Goal: Task Accomplishment & Management: Complete application form

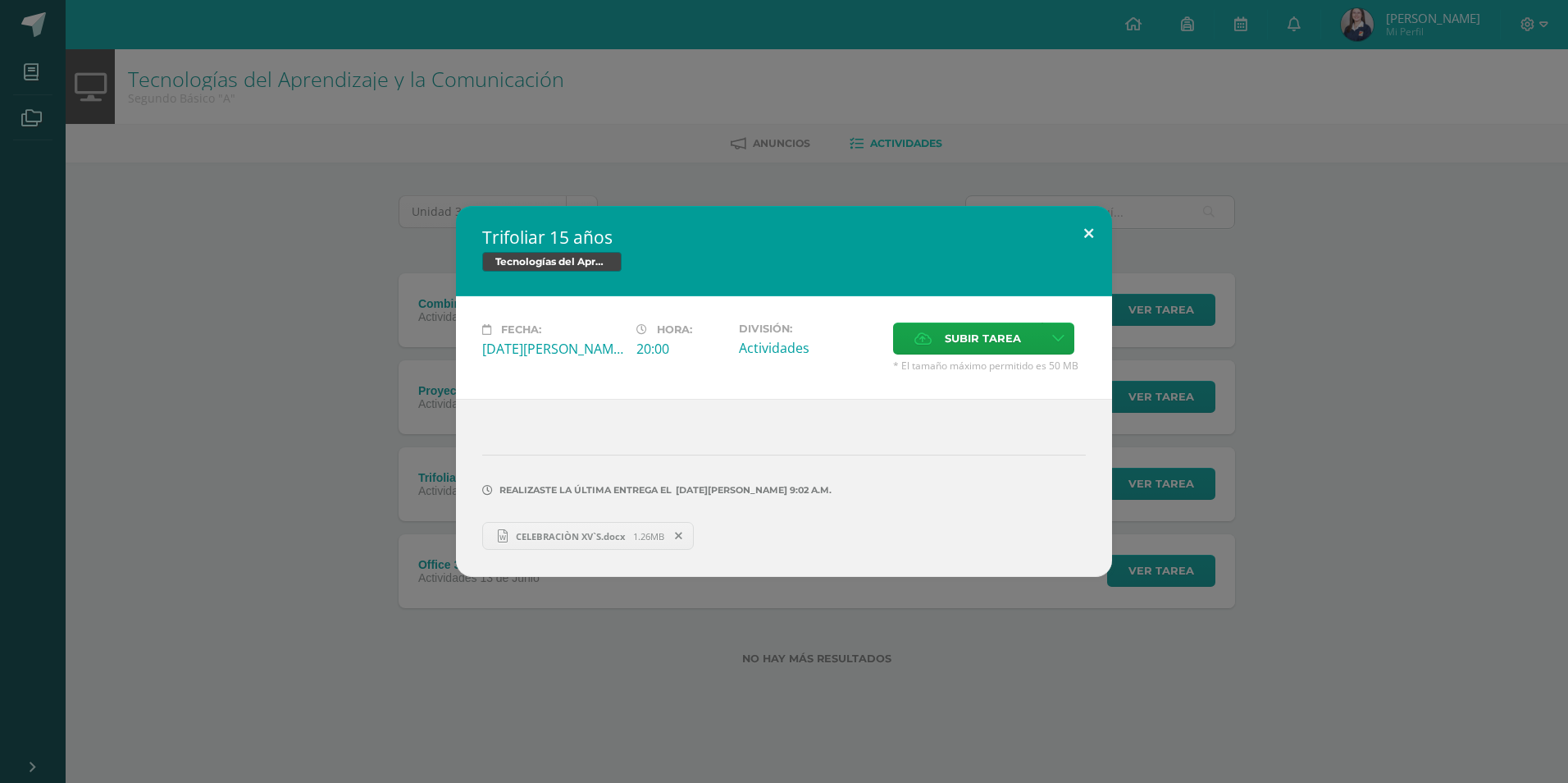
click at [1077, 231] on button at bounding box center [1089, 233] width 46 height 55
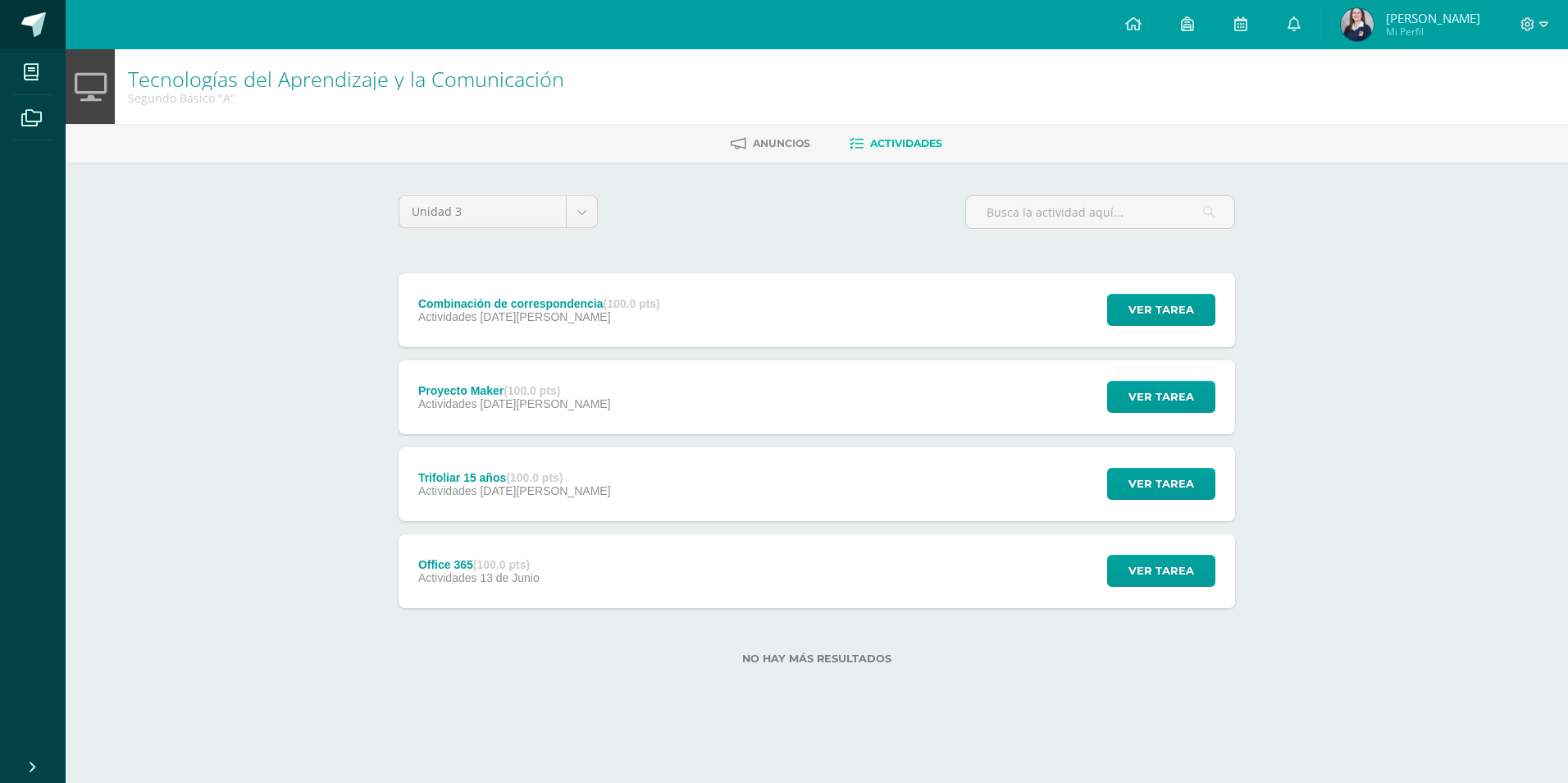
click at [42, 41] on link at bounding box center [32, 24] width 65 height 49
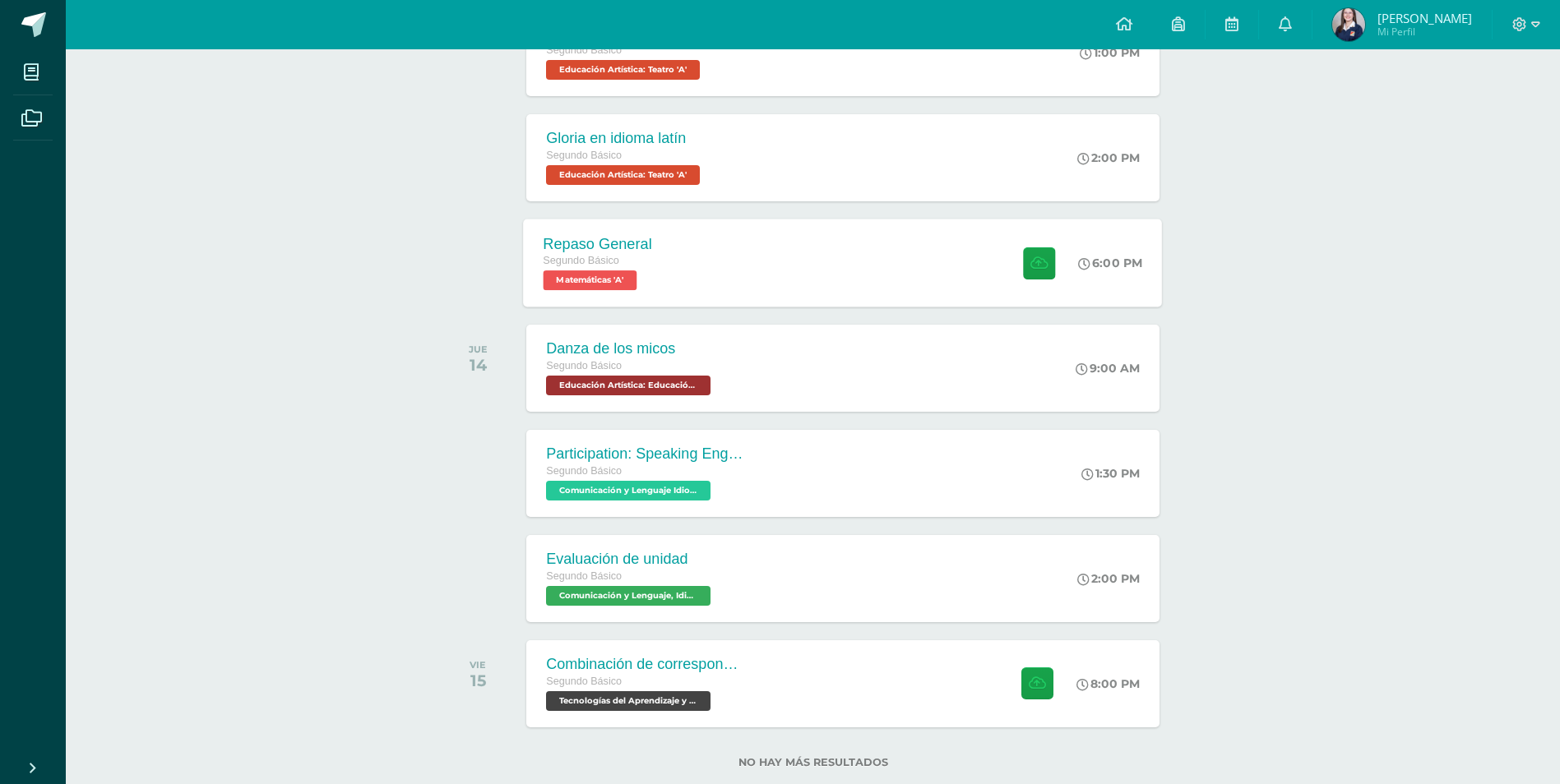
scroll to position [563, 0]
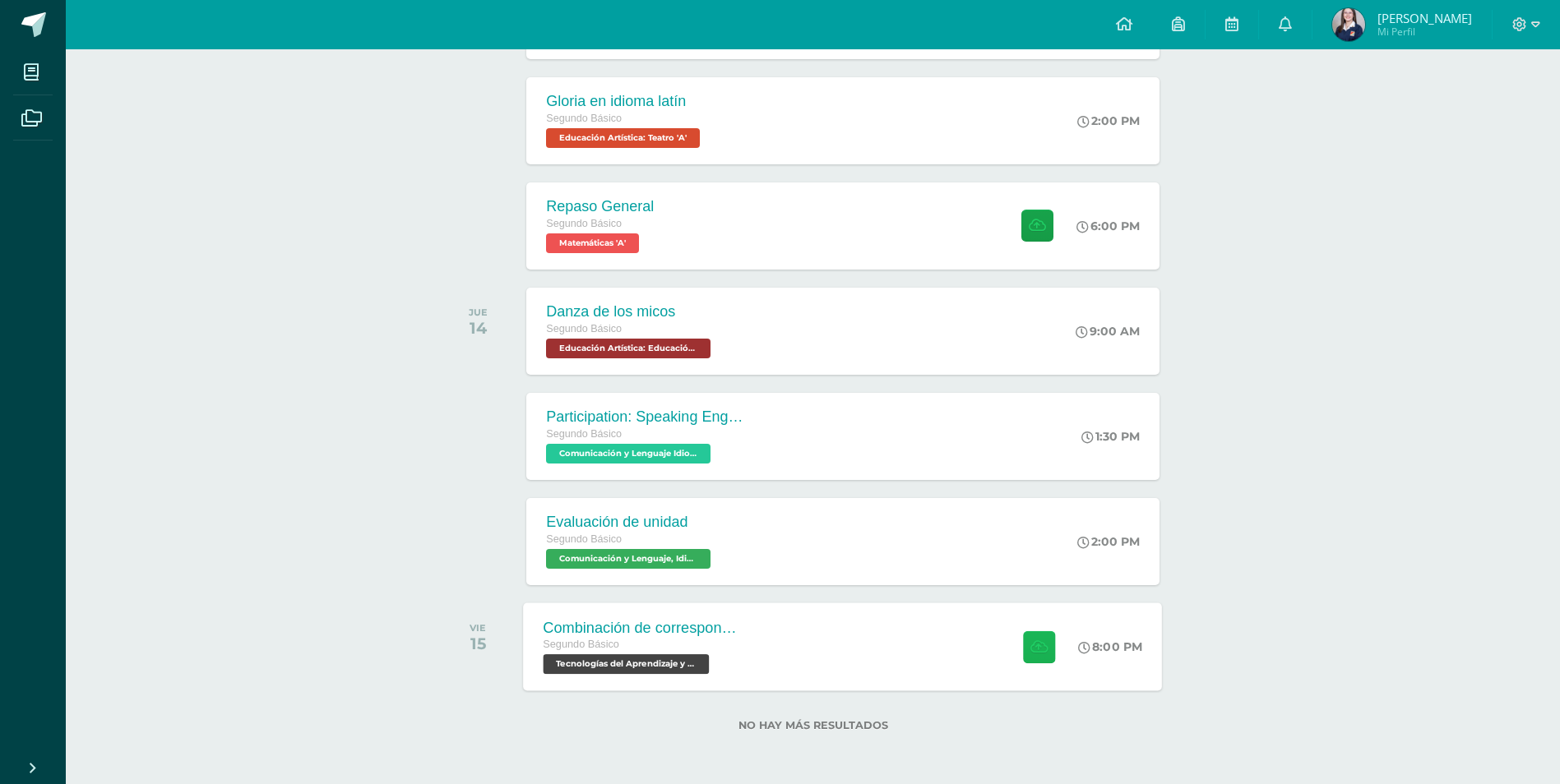
click at [1042, 656] on button at bounding box center [1039, 646] width 32 height 32
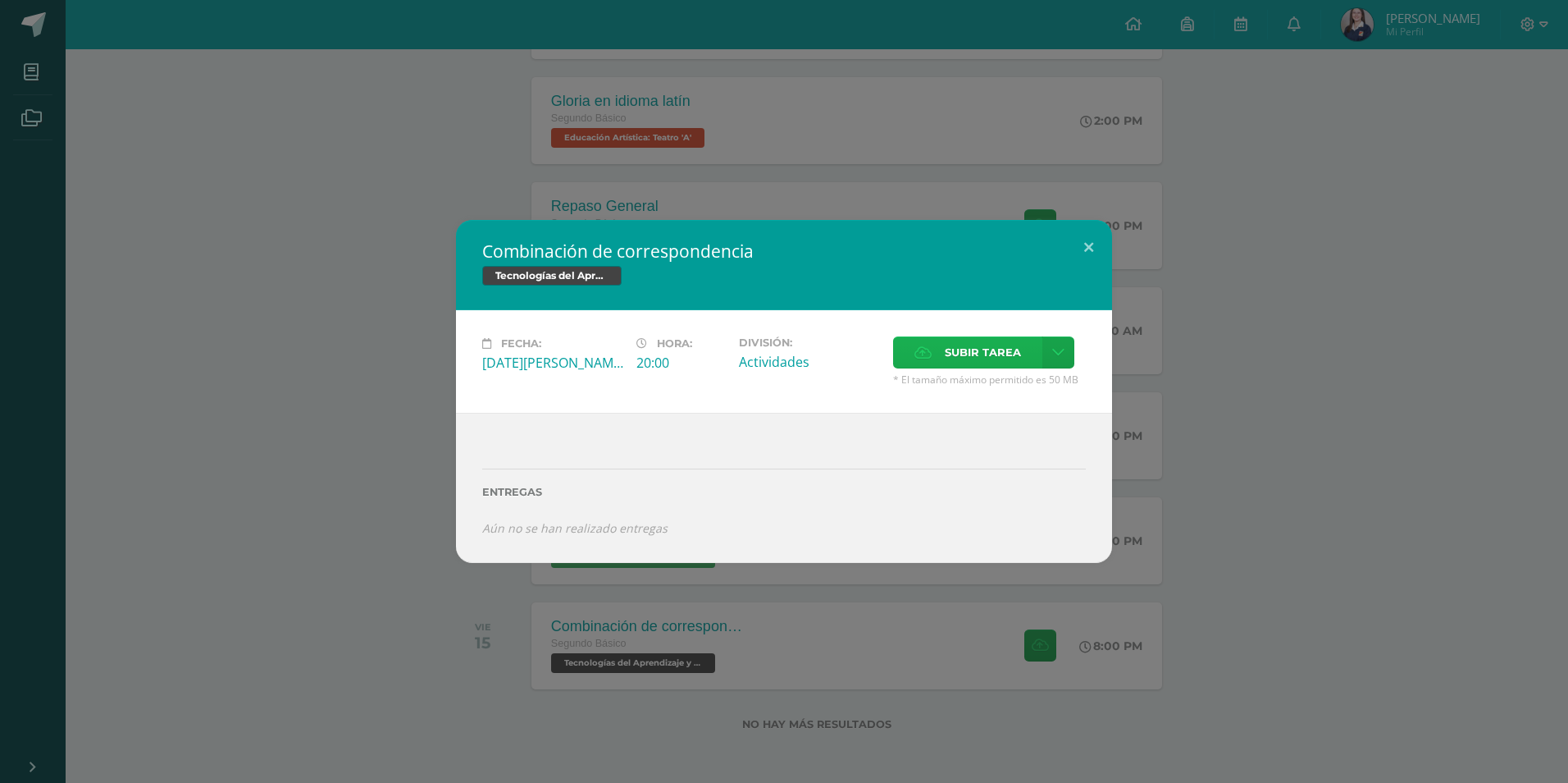
click at [990, 356] on span "Subir tarea" at bounding box center [983, 352] width 76 height 30
click at [0, 0] on input "Subir tarea" at bounding box center [0, 0] width 0 height 0
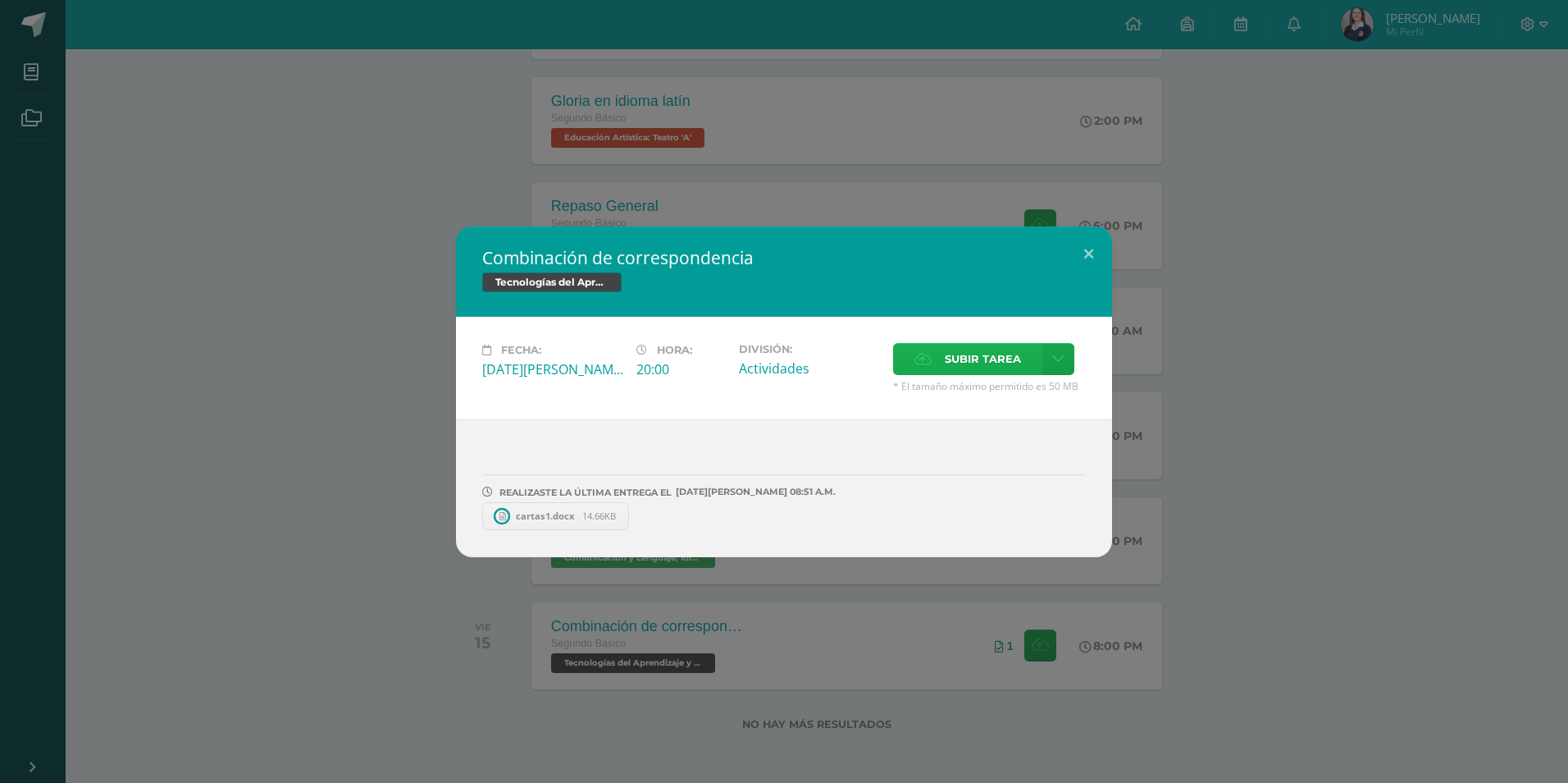
click at [930, 345] on label "Subir tarea" at bounding box center [968, 359] width 149 height 32
click at [0, 0] on input "Subir tarea" at bounding box center [0, 0] width 0 height 0
click at [1095, 255] on button at bounding box center [1089, 254] width 46 height 55
